Goal: Information Seeking & Learning: Learn about a topic

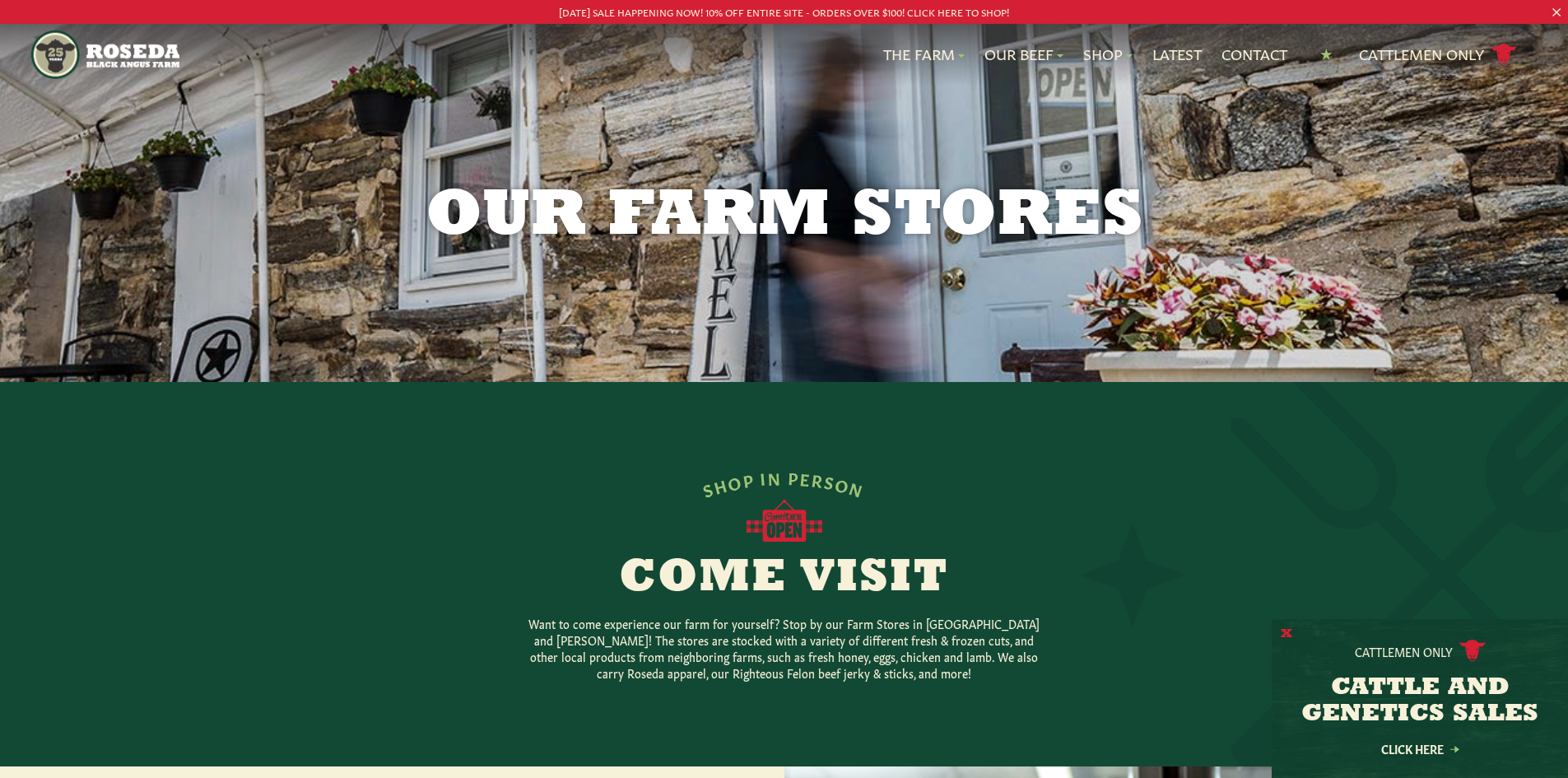
click at [1285, 632] on button "X" at bounding box center [1286, 633] width 12 height 17
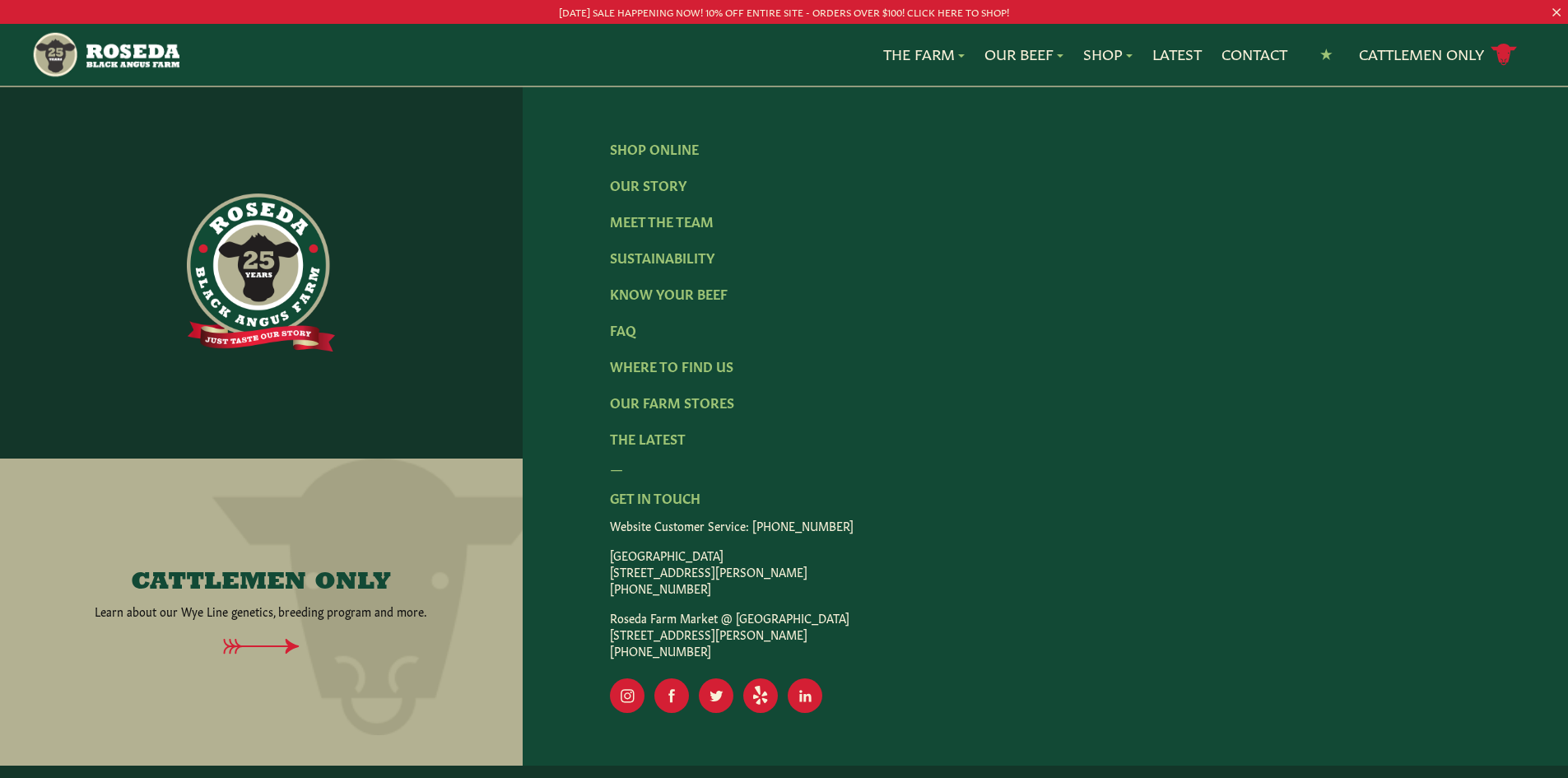
scroll to position [2873, 0]
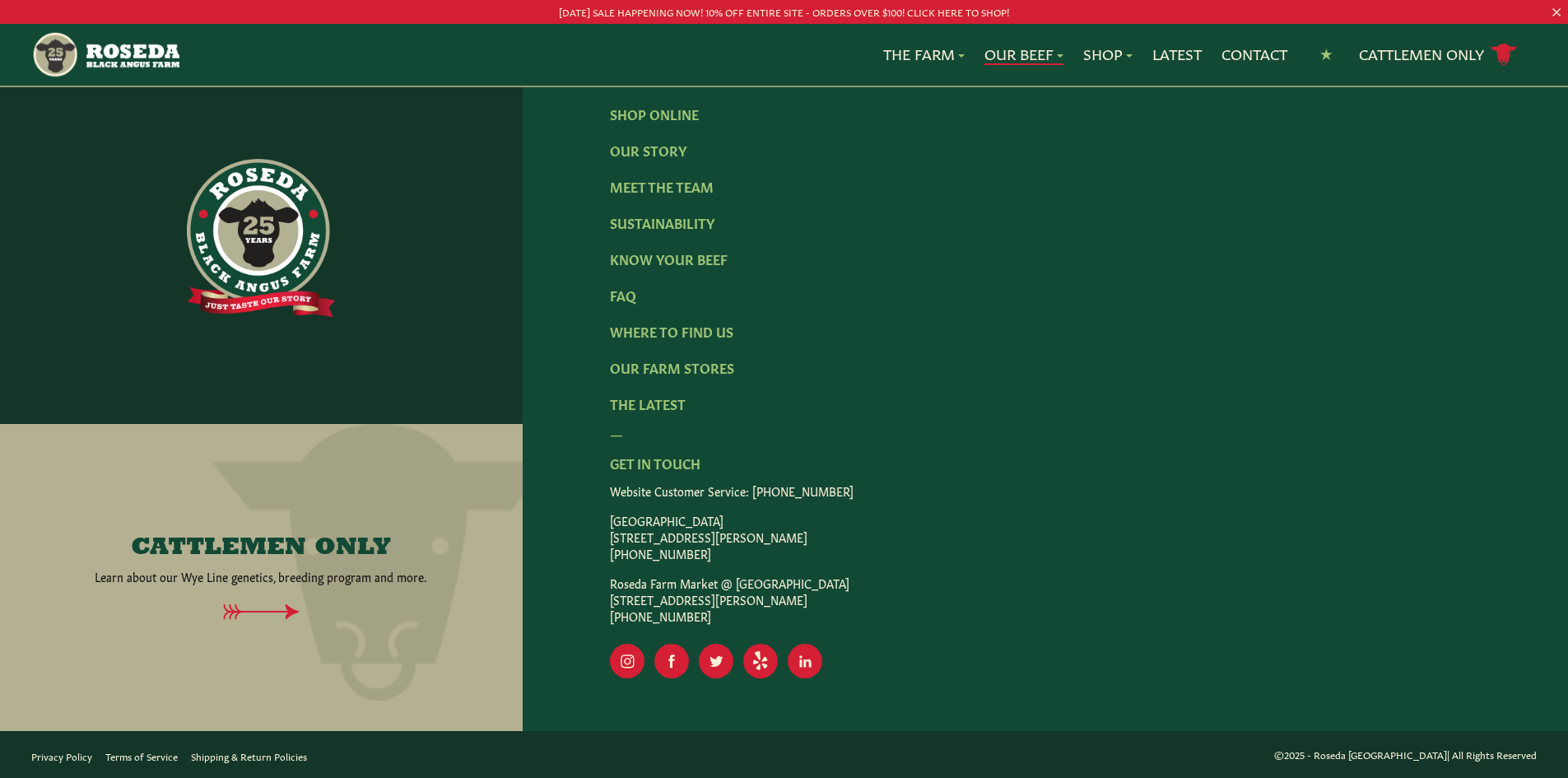
click at [1021, 58] on link "Our Beef" at bounding box center [1024, 54] width 79 height 22
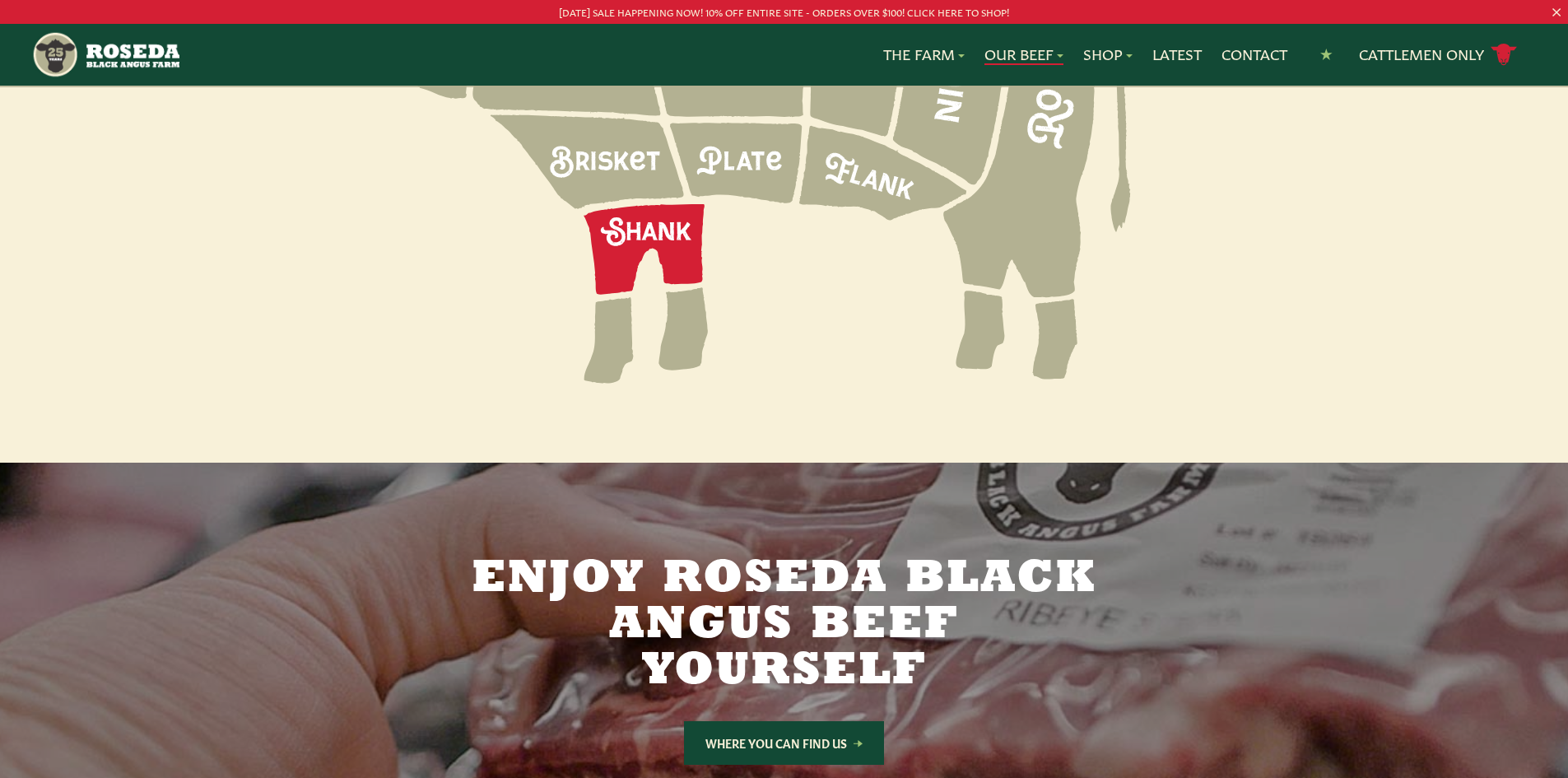
scroll to position [2305, 0]
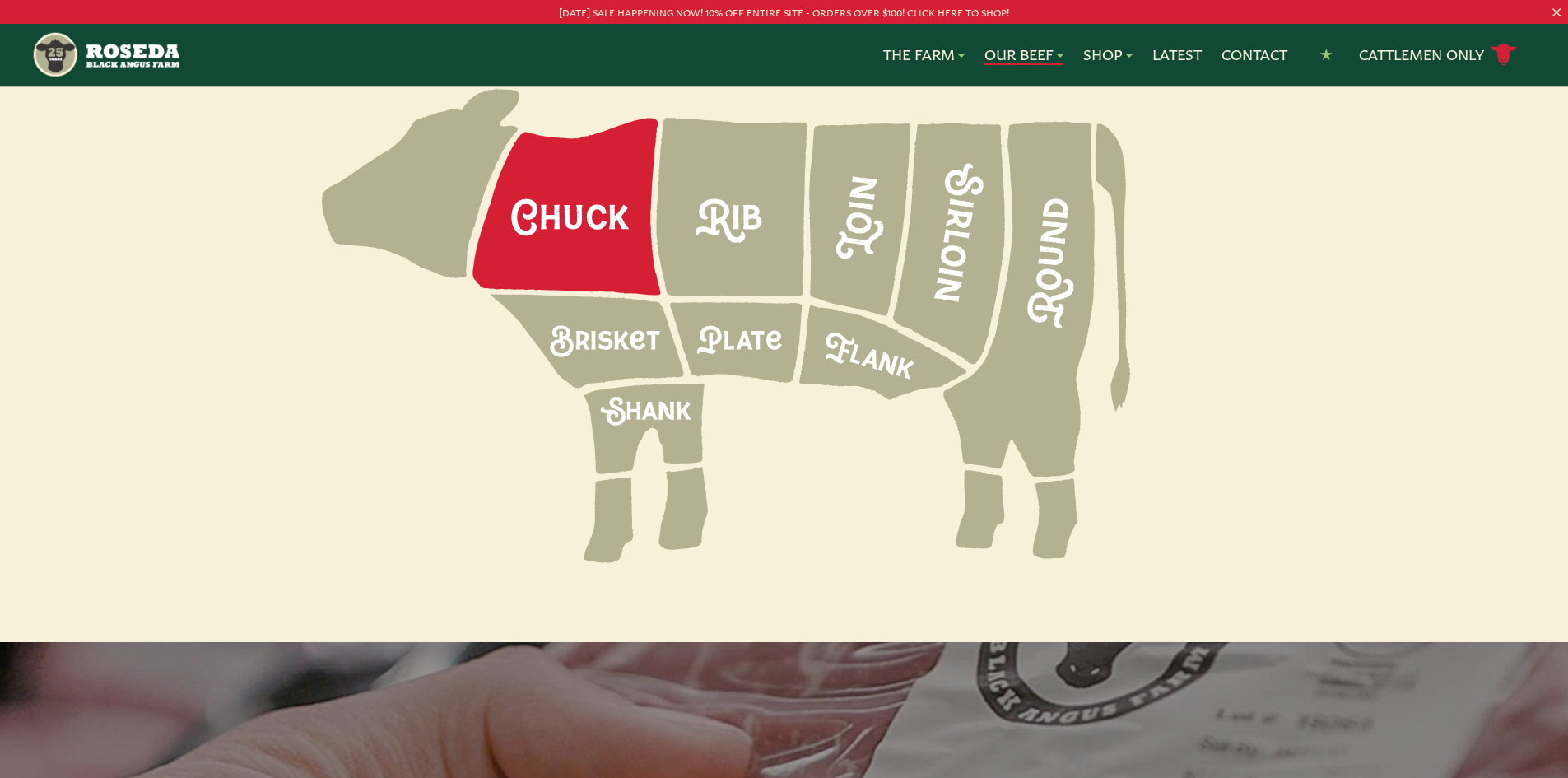
click at [580, 169] on icon at bounding box center [567, 207] width 188 height 177
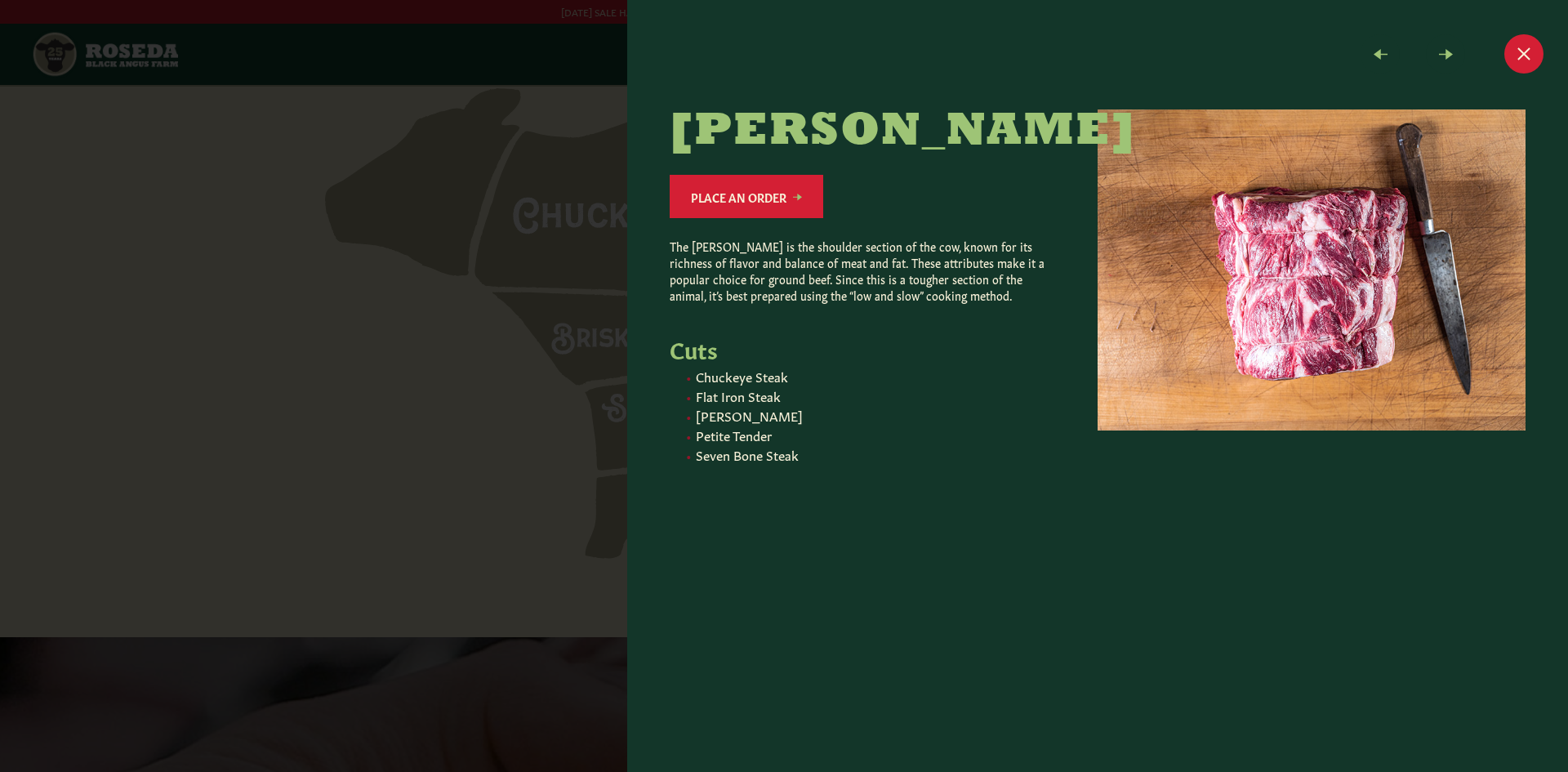
click at [422, 196] on div at bounding box center [784, 386] width 1568 height 772
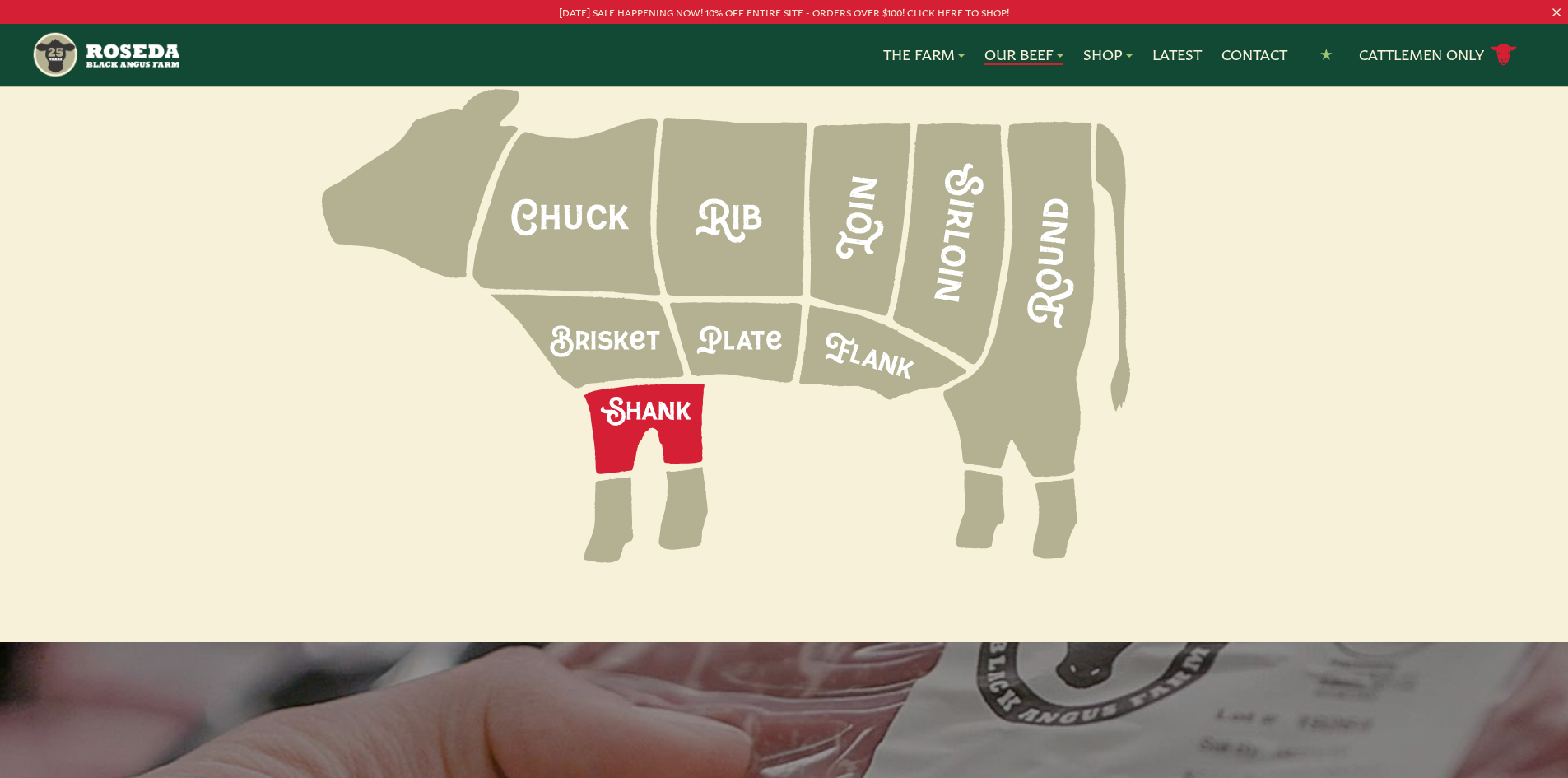
click at [680, 384] on icon at bounding box center [644, 430] width 121 height 91
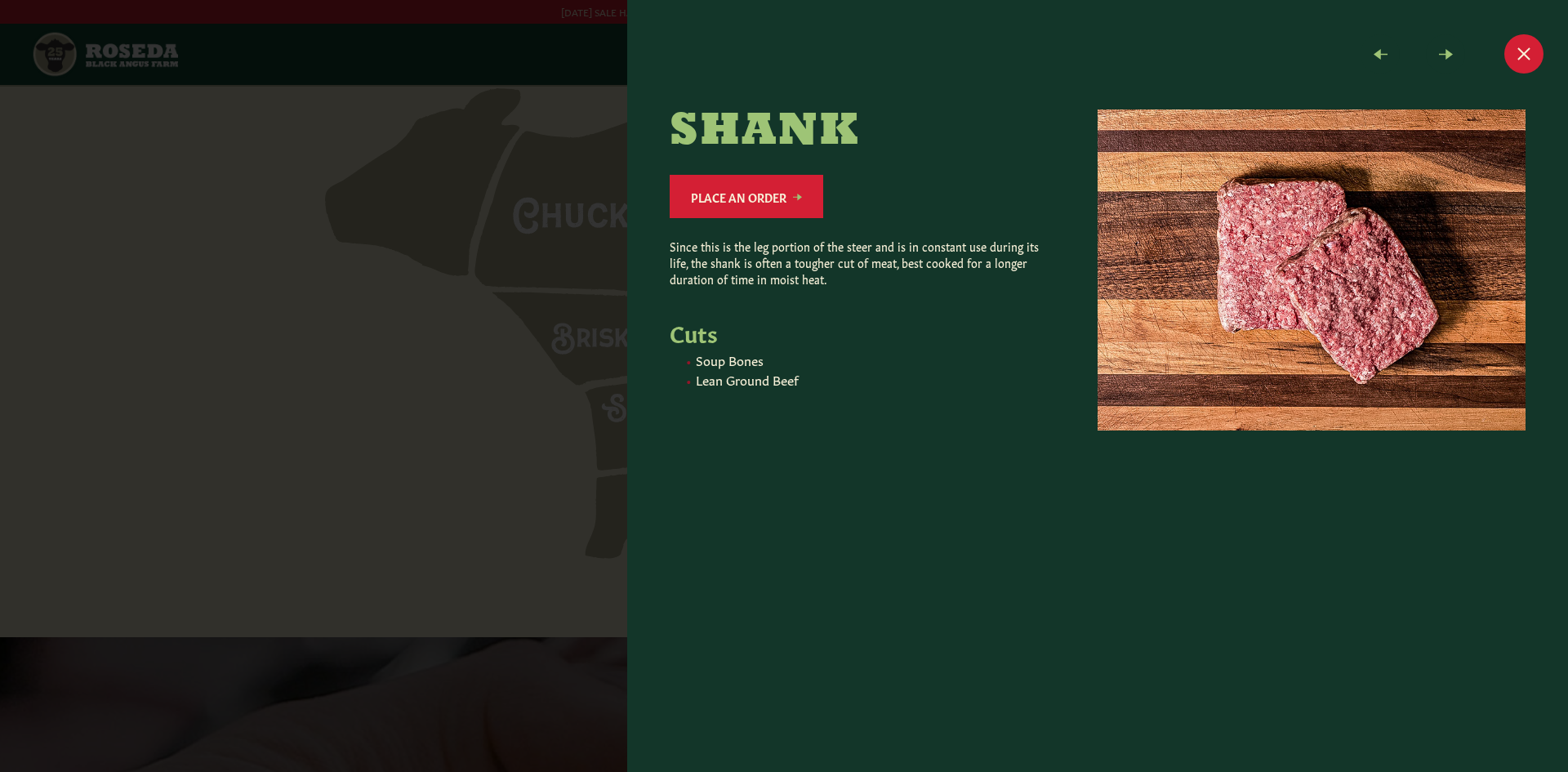
click at [310, 284] on div at bounding box center [784, 386] width 1568 height 772
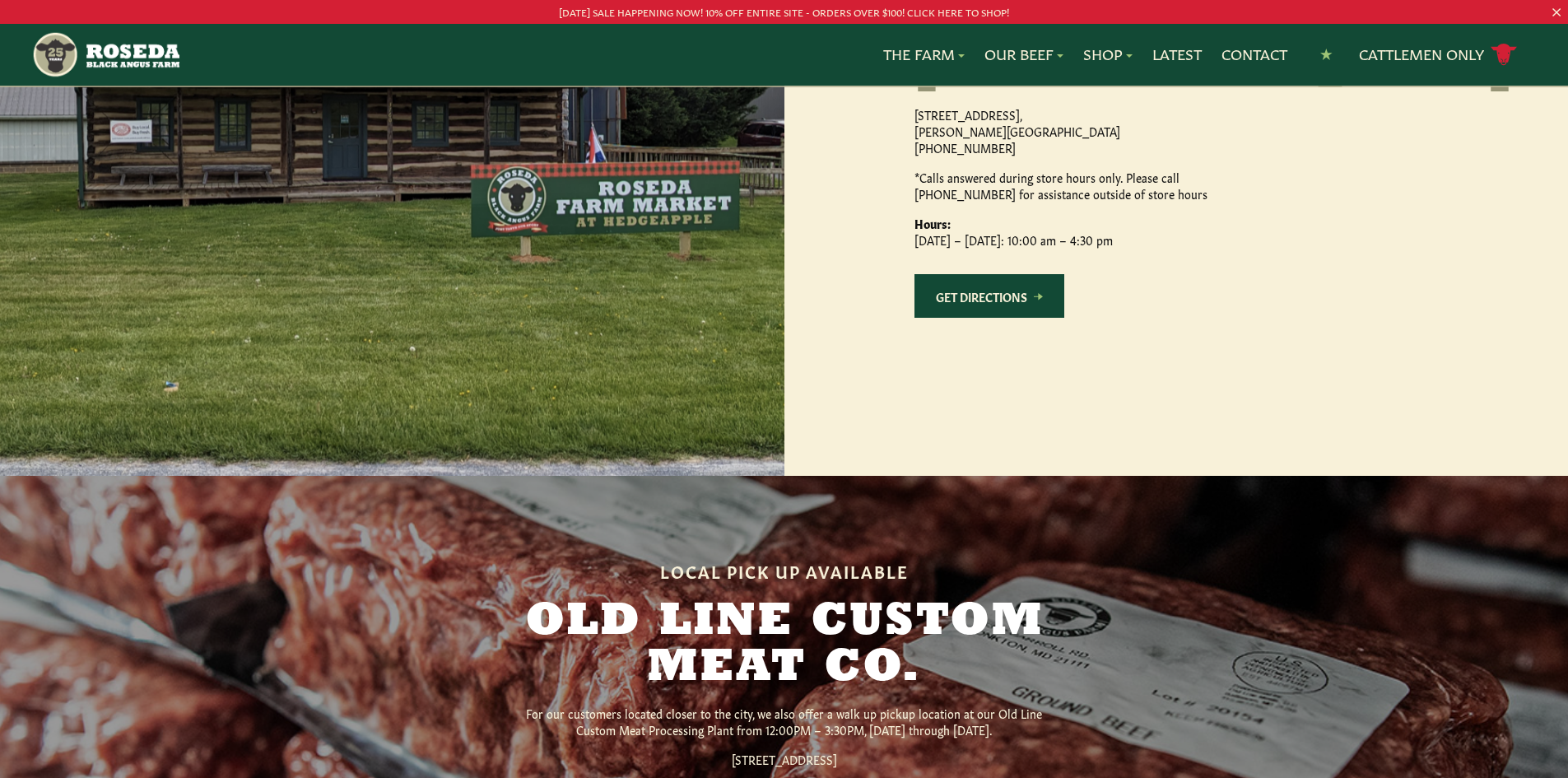
scroll to position [1647, 0]
